Goal: Task Accomplishment & Management: Manage account settings

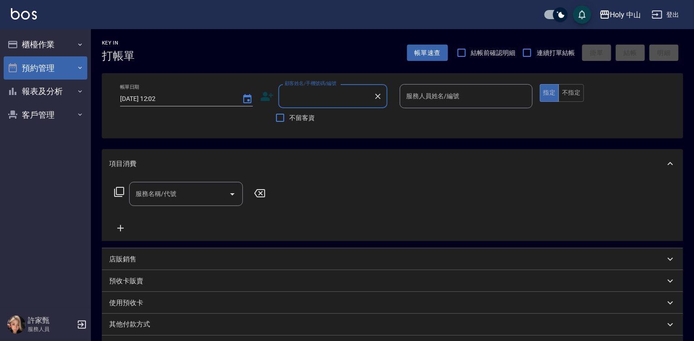
click at [42, 70] on button "預約管理" at bounding box center [46, 68] width 84 height 24
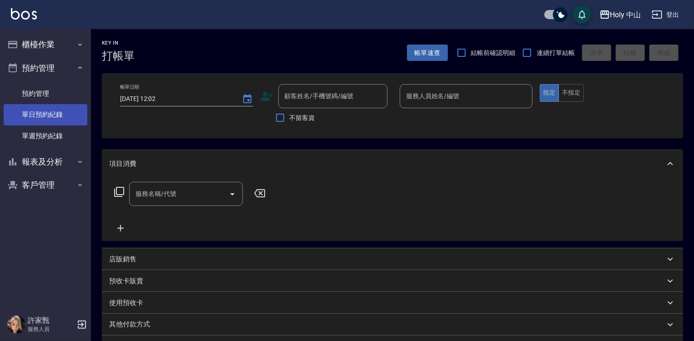
click at [67, 119] on link "單日預約紀錄" at bounding box center [46, 114] width 84 height 21
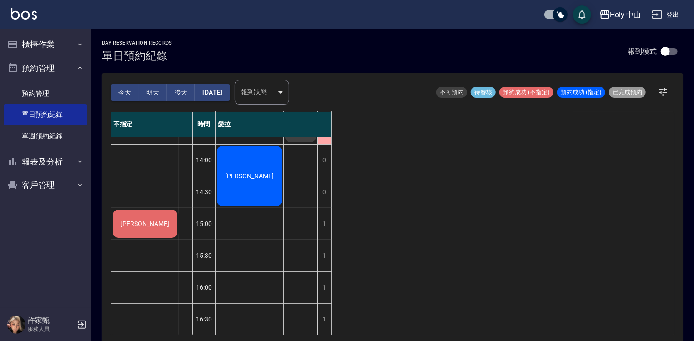
scroll to position [91, 0]
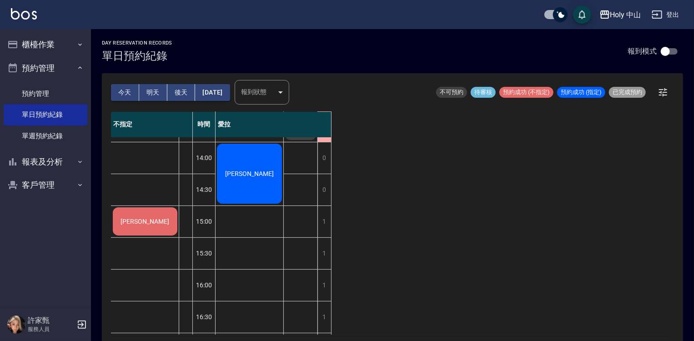
click at [167, 224] on div "[PERSON_NAME]" at bounding box center [144, 221] width 67 height 31
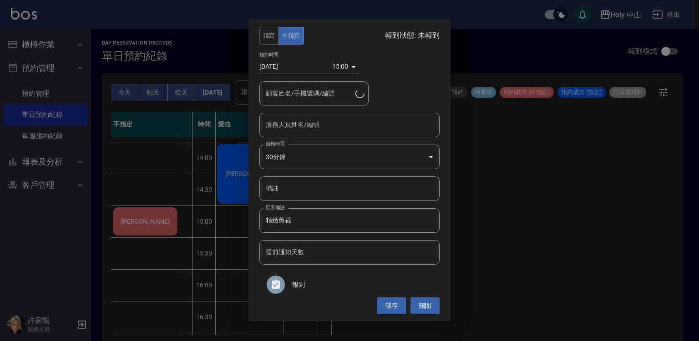
type input "[PERSON_NAME]/0910167347/"
click at [341, 122] on input "服務人員姓名/編號" at bounding box center [349, 125] width 172 height 16
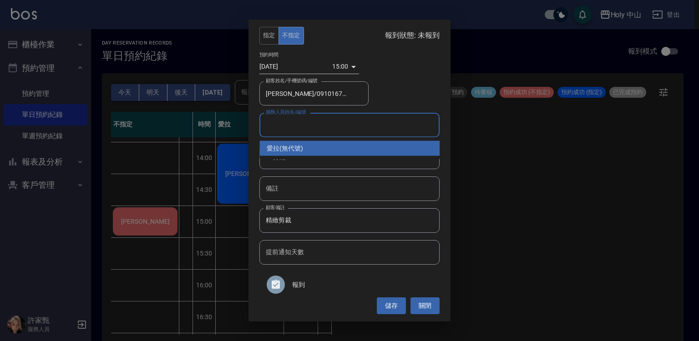
click at [320, 145] on div "愛拉 (無代號)" at bounding box center [349, 148] width 180 height 15
type input "愛拉(無代號)"
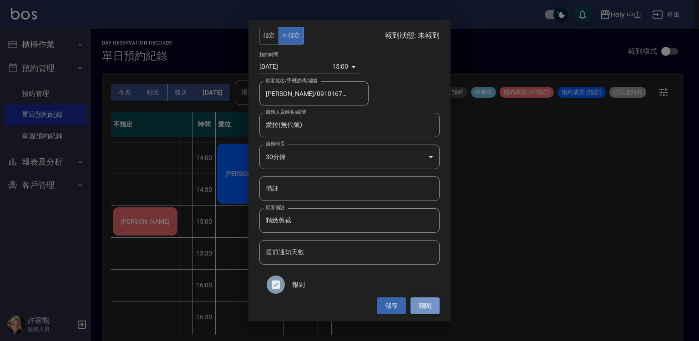
click at [435, 307] on button "關閉" at bounding box center [424, 306] width 29 height 17
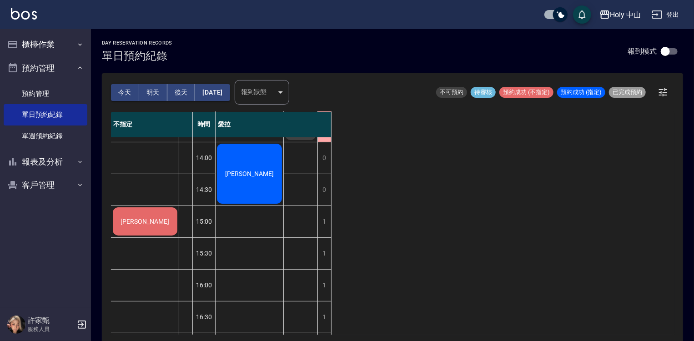
click at [168, 224] on div "[PERSON_NAME]" at bounding box center [144, 221] width 67 height 31
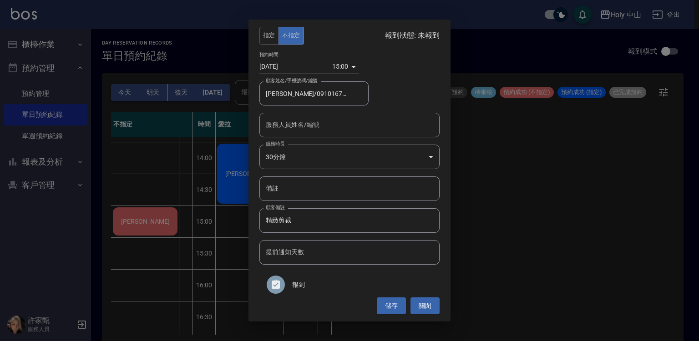
click at [313, 128] on input "服務人員姓名/編號" at bounding box center [349, 125] width 172 height 16
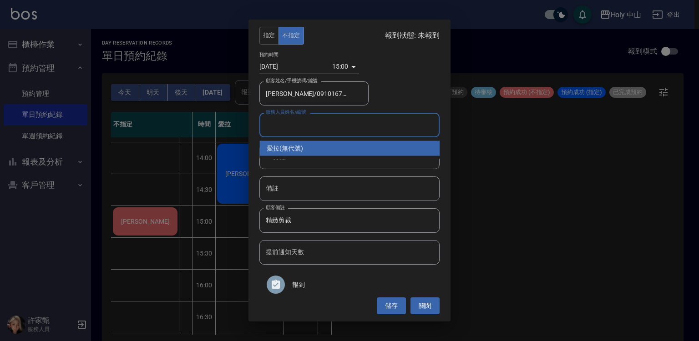
click at [303, 149] on div "愛拉 (無代號)" at bounding box center [349, 148] width 180 height 15
type input "愛拉(無代號)"
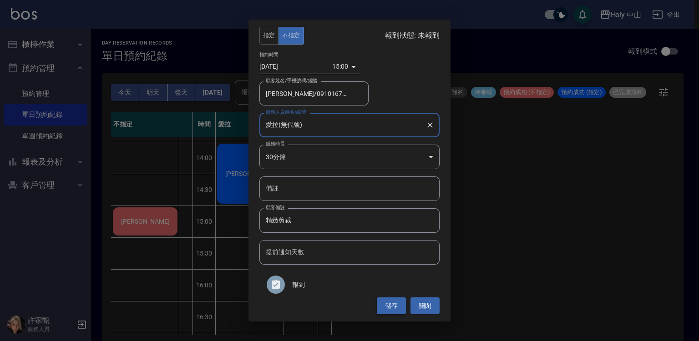
click at [393, 307] on button "儲存" at bounding box center [391, 306] width 29 height 17
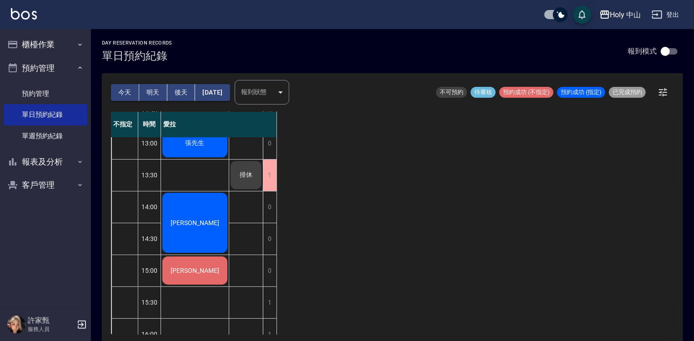
scroll to position [0, 0]
